Goal: Check status: Check status

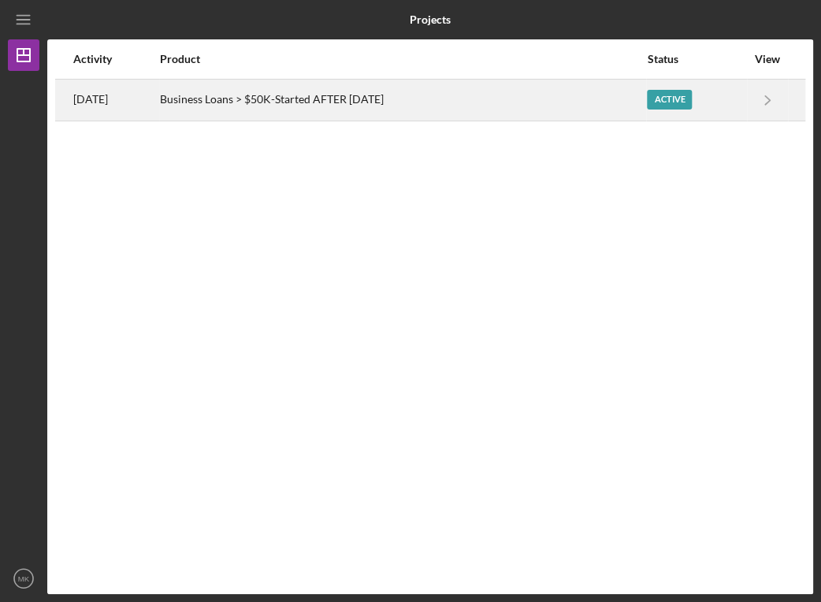
click at [375, 96] on div "Business Loans > $50K-Started AFTER [DATE]" at bounding box center [402, 99] width 485 height 39
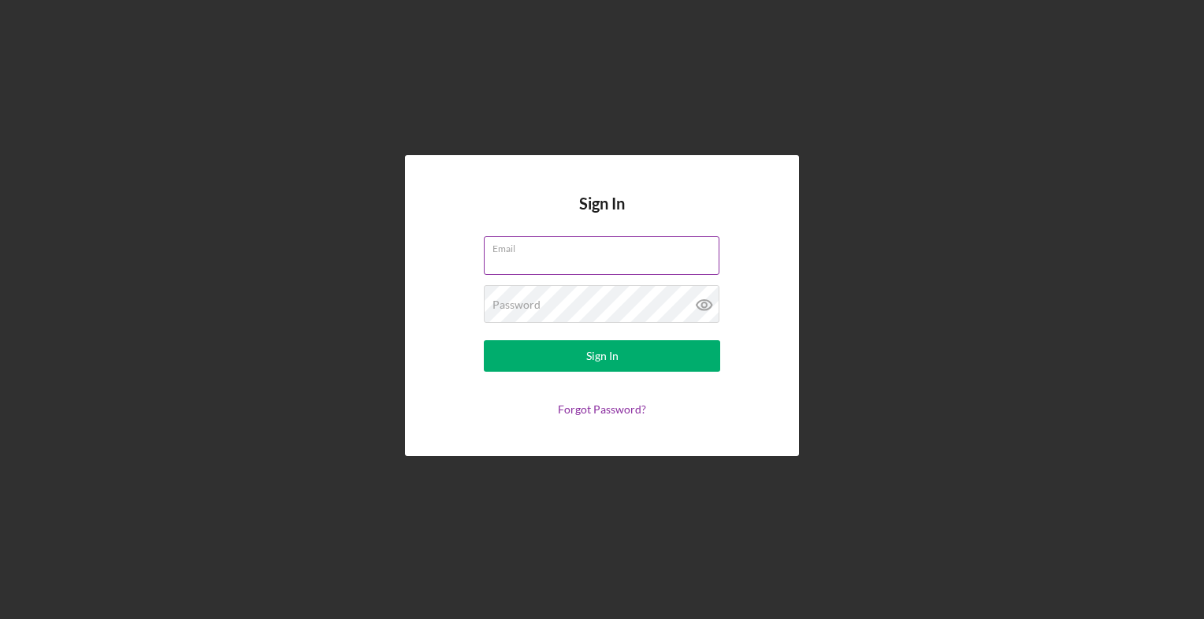
click at [526, 266] on input "Email" at bounding box center [602, 255] width 236 height 38
type input "[EMAIL_ADDRESS][DOMAIN_NAME]"
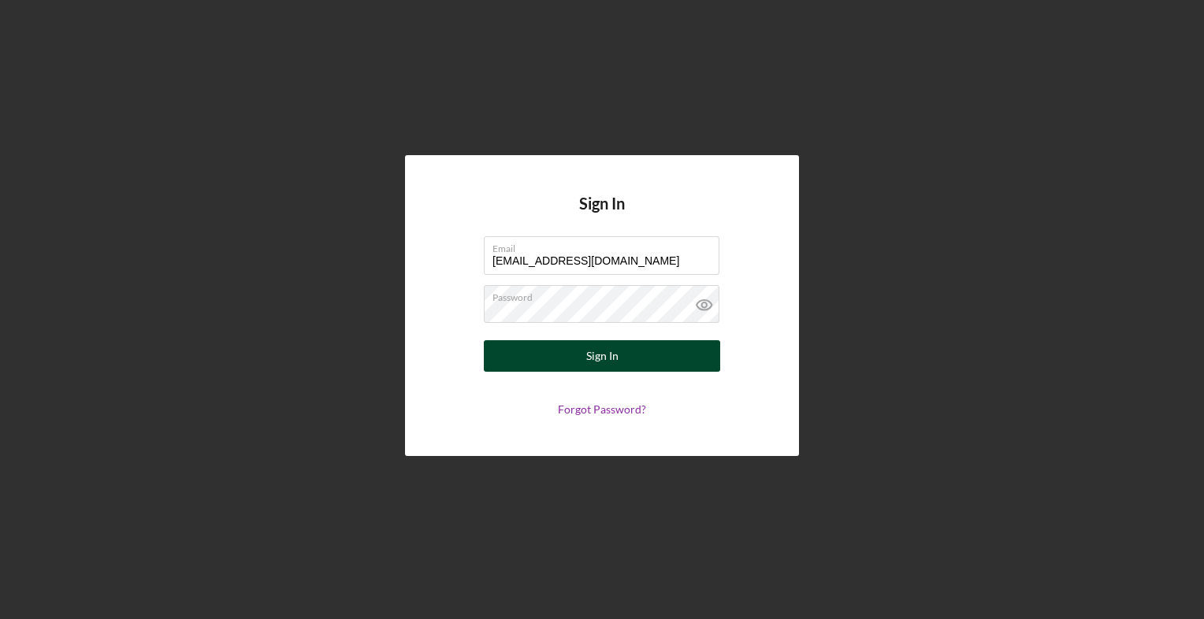
click at [595, 365] on div "Sign In" at bounding box center [602, 356] width 32 height 32
click at [586, 355] on div "Sign In" at bounding box center [602, 356] width 32 height 32
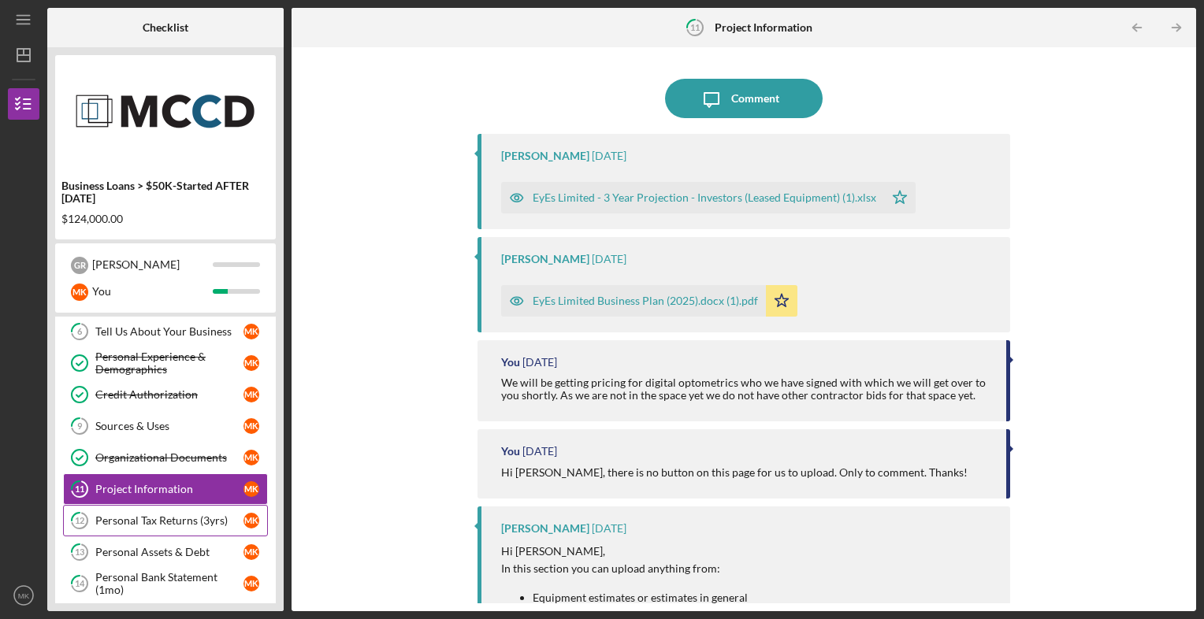
click at [176, 519] on div "Personal Tax Returns (3yrs)" at bounding box center [169, 521] width 148 height 13
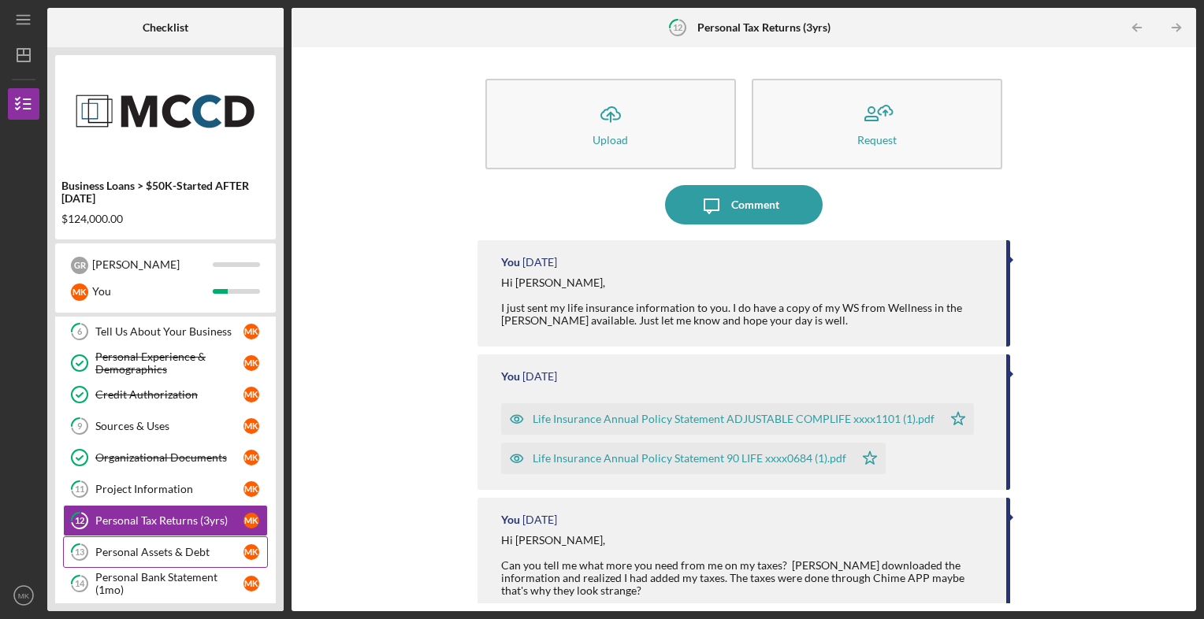
click at [176, 548] on div "Personal Assets & Debt" at bounding box center [169, 552] width 148 height 13
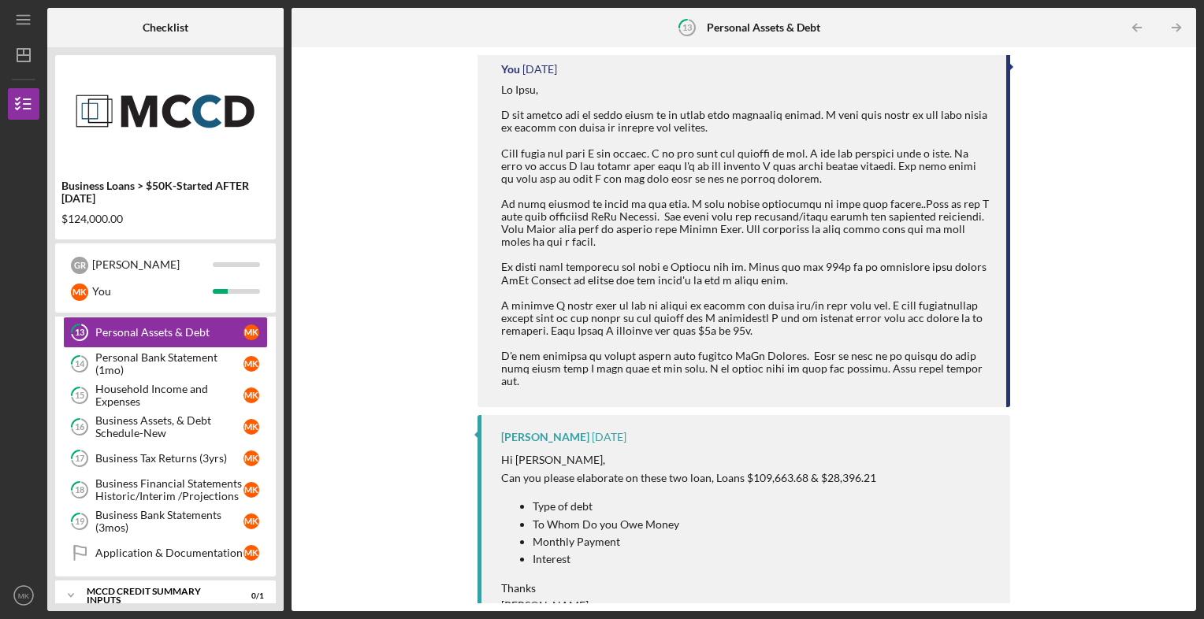
scroll to position [340, 0]
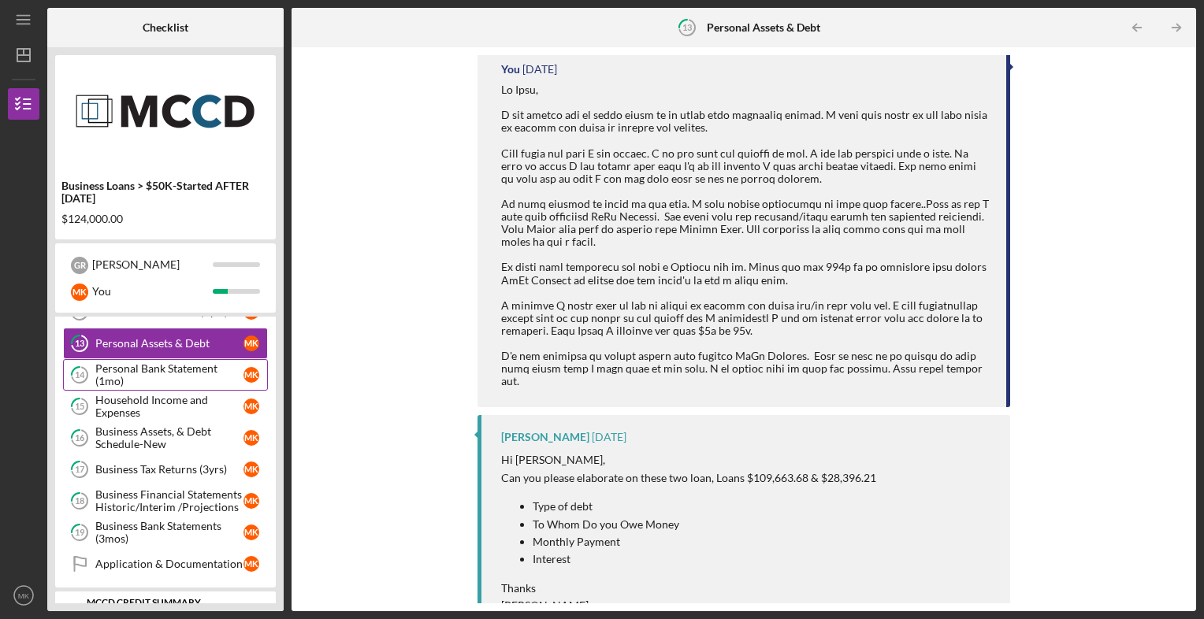
click at [208, 362] on div "Personal Bank Statement (1mo)" at bounding box center [169, 374] width 148 height 25
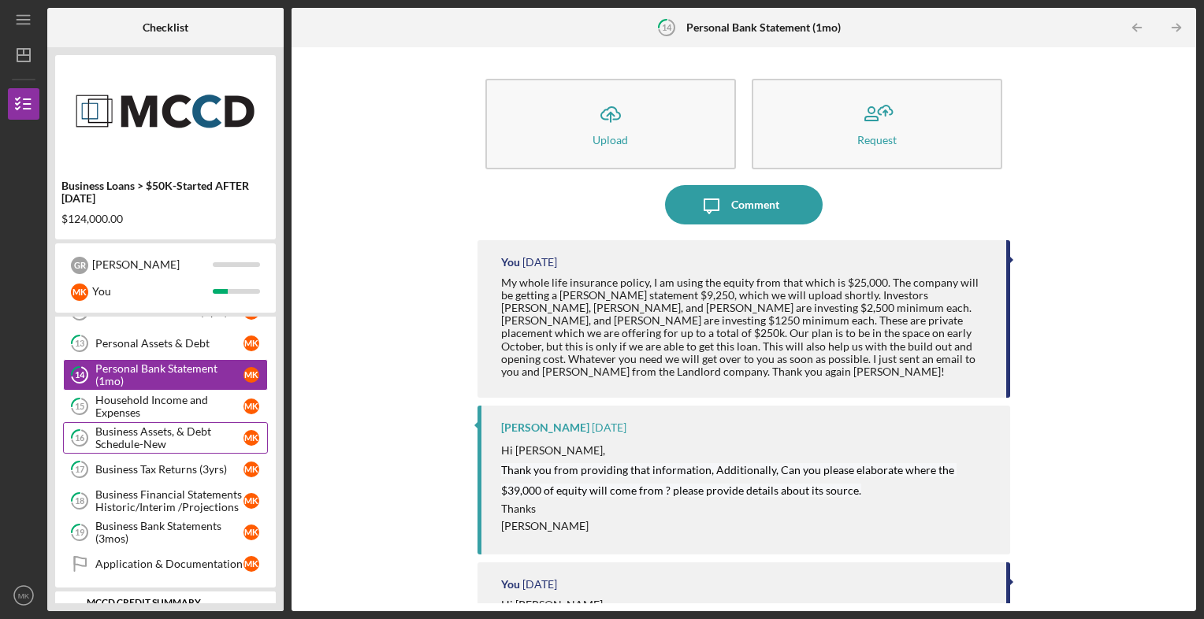
click at [198, 427] on div "Business Assets, & Debt Schedule-New" at bounding box center [169, 437] width 148 height 25
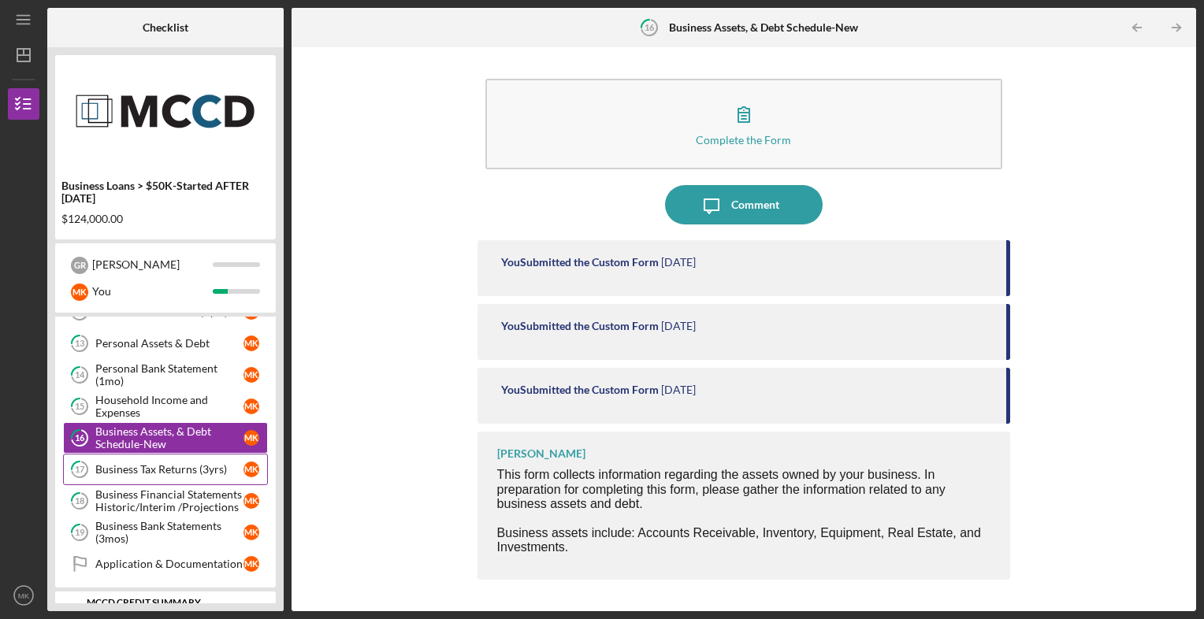
click at [180, 463] on div "Business Tax Returns (3yrs)" at bounding box center [169, 469] width 148 height 13
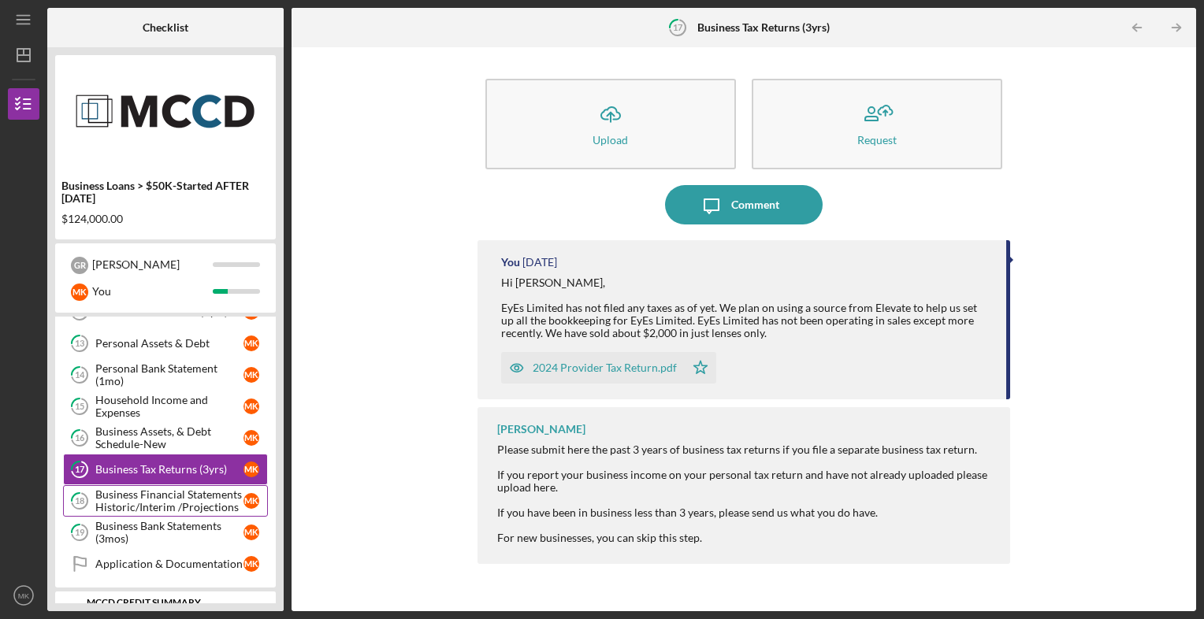
click at [163, 496] on div "Business Financial Statements Historic/Interim /Projections" at bounding box center [169, 501] width 148 height 25
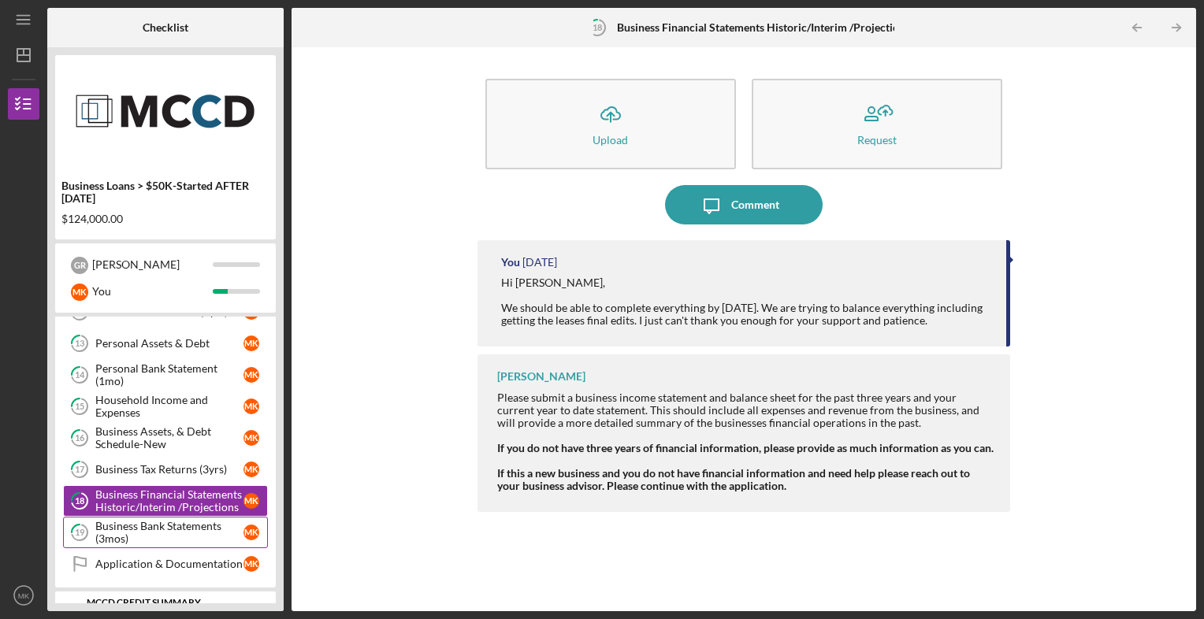
click at [167, 530] on div "Business Bank Statements (3mos)" at bounding box center [169, 532] width 148 height 25
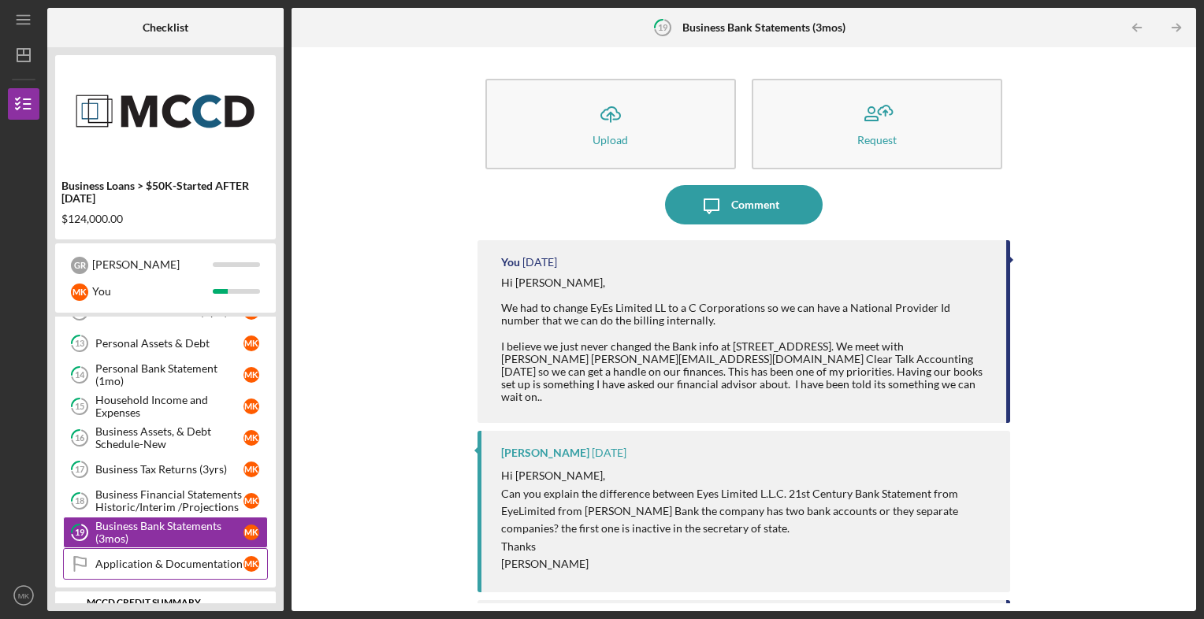
click at [157, 567] on link "Application & Documentation Application & Documentation M K" at bounding box center [165, 564] width 205 height 32
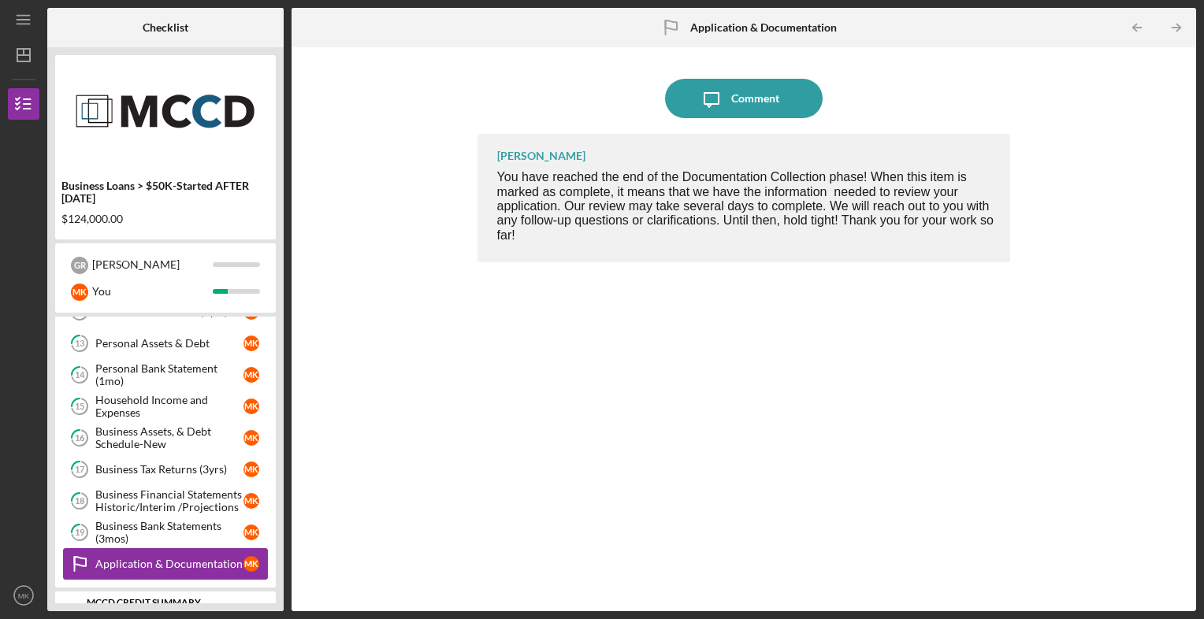
scroll to position [433, 0]
